Goal: Task Accomplishment & Management: Use online tool/utility

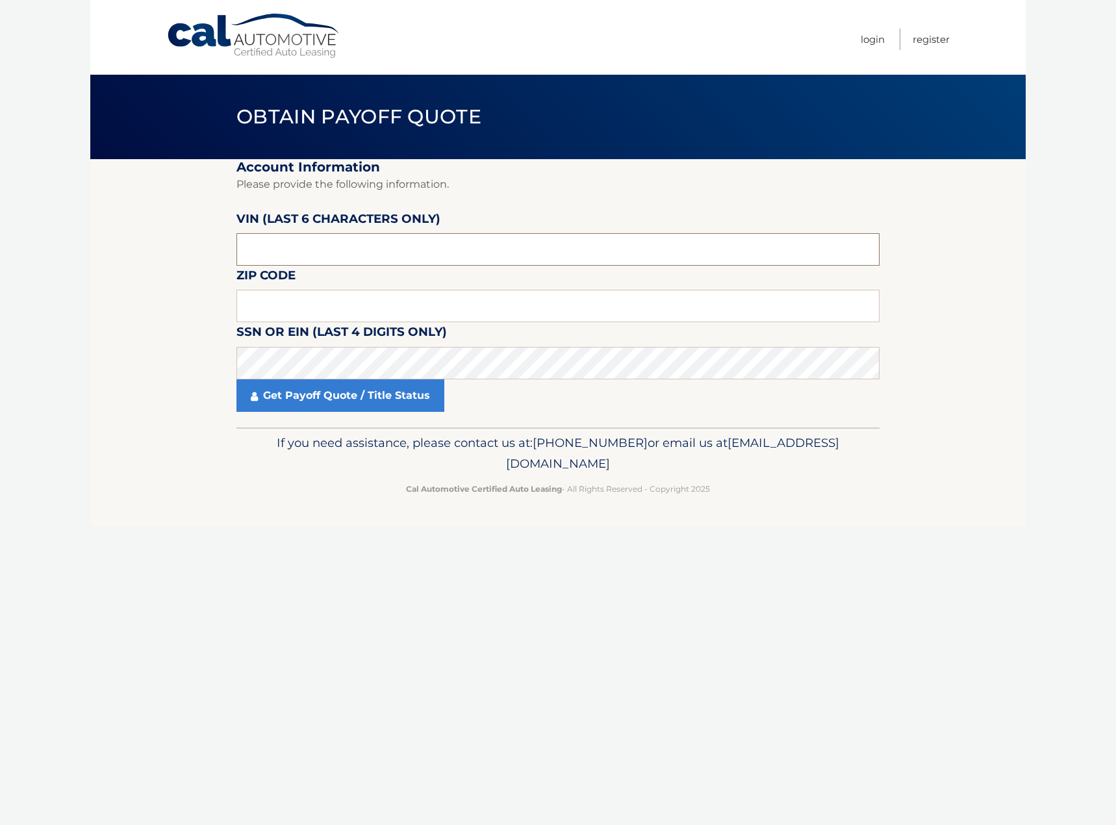
click at [334, 246] on input "text" at bounding box center [557, 249] width 643 height 32
type input "017525"
type input "11580"
click at [359, 401] on link "Get Payoff Quote / Title Status" at bounding box center [340, 395] width 208 height 32
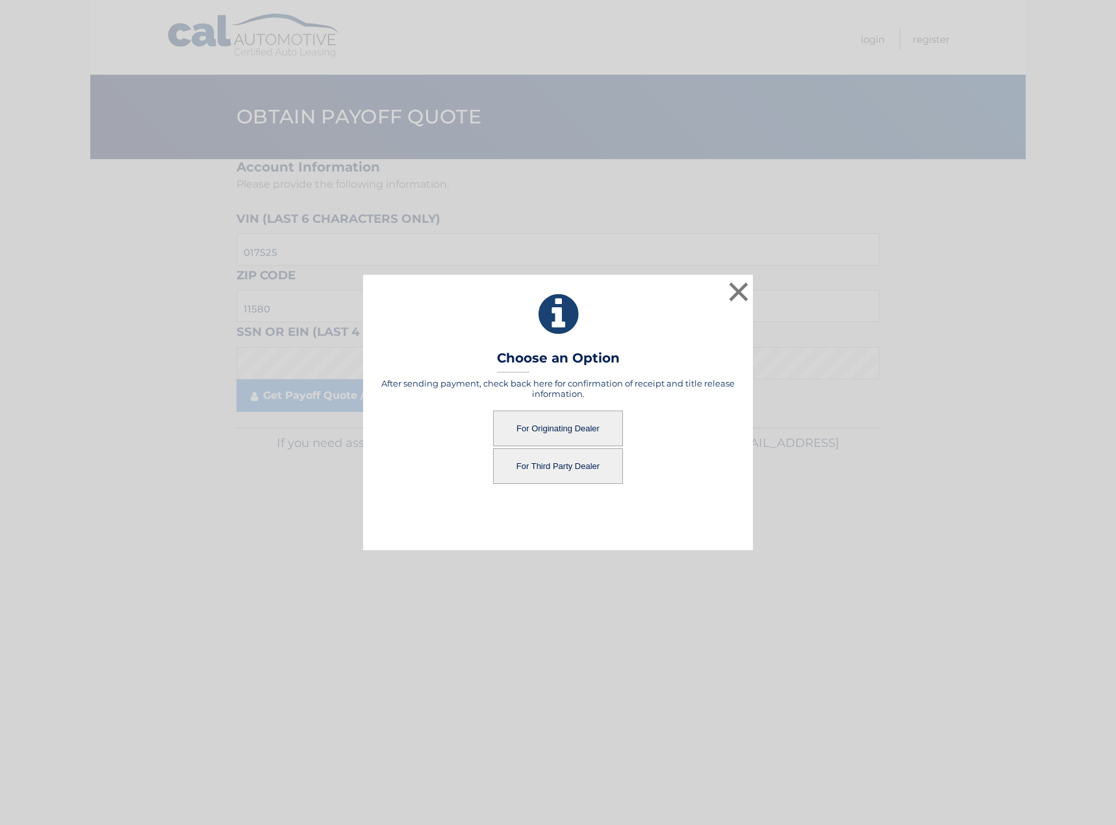
click at [567, 433] on button "For Originating Dealer" at bounding box center [558, 429] width 130 height 36
click at [527, 426] on button "For Originating Dealer" at bounding box center [558, 429] width 130 height 36
